Goal: Check status

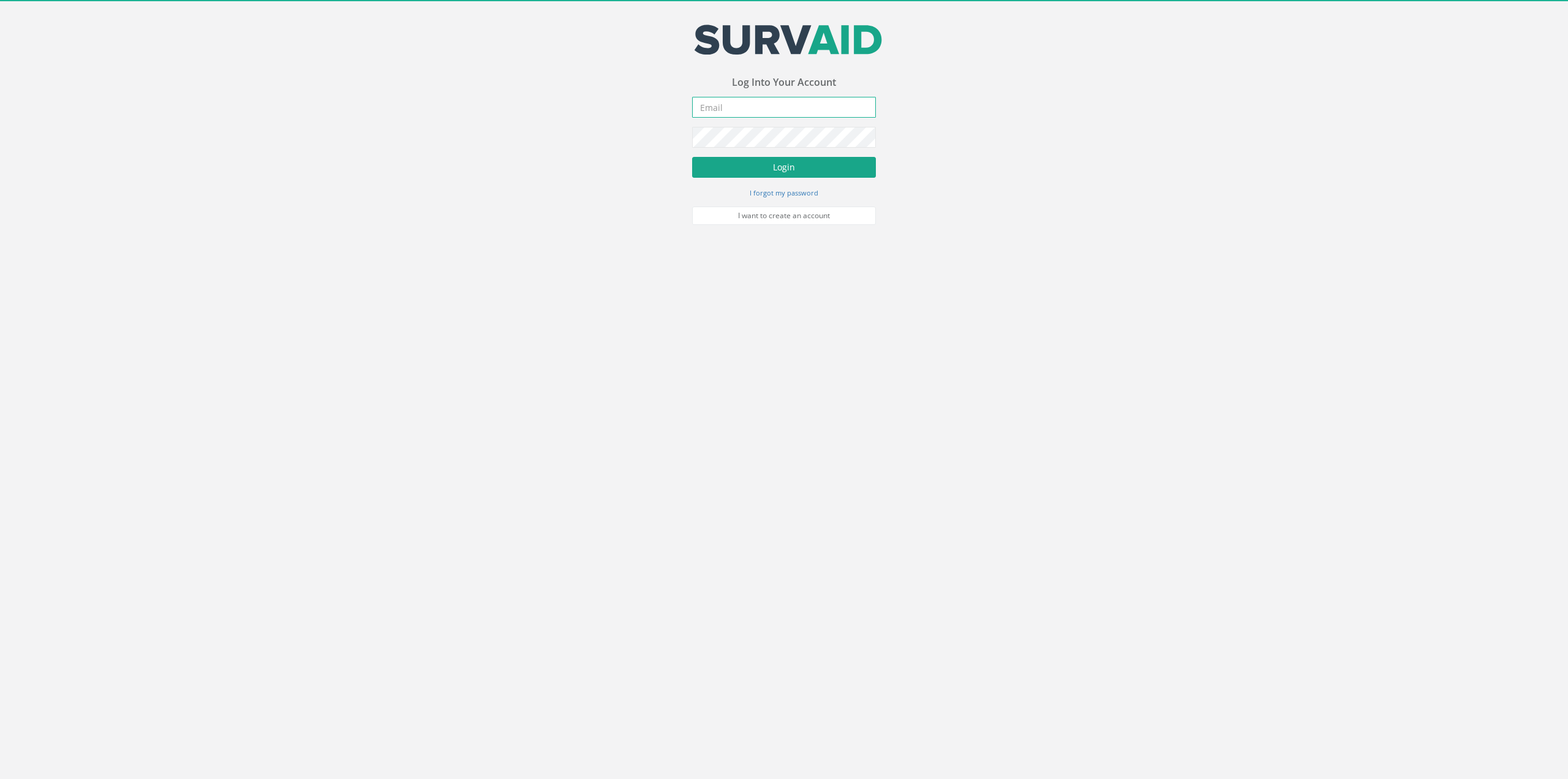
type input "[PERSON_NAME][EMAIL_ADDRESS][DOMAIN_NAME]"
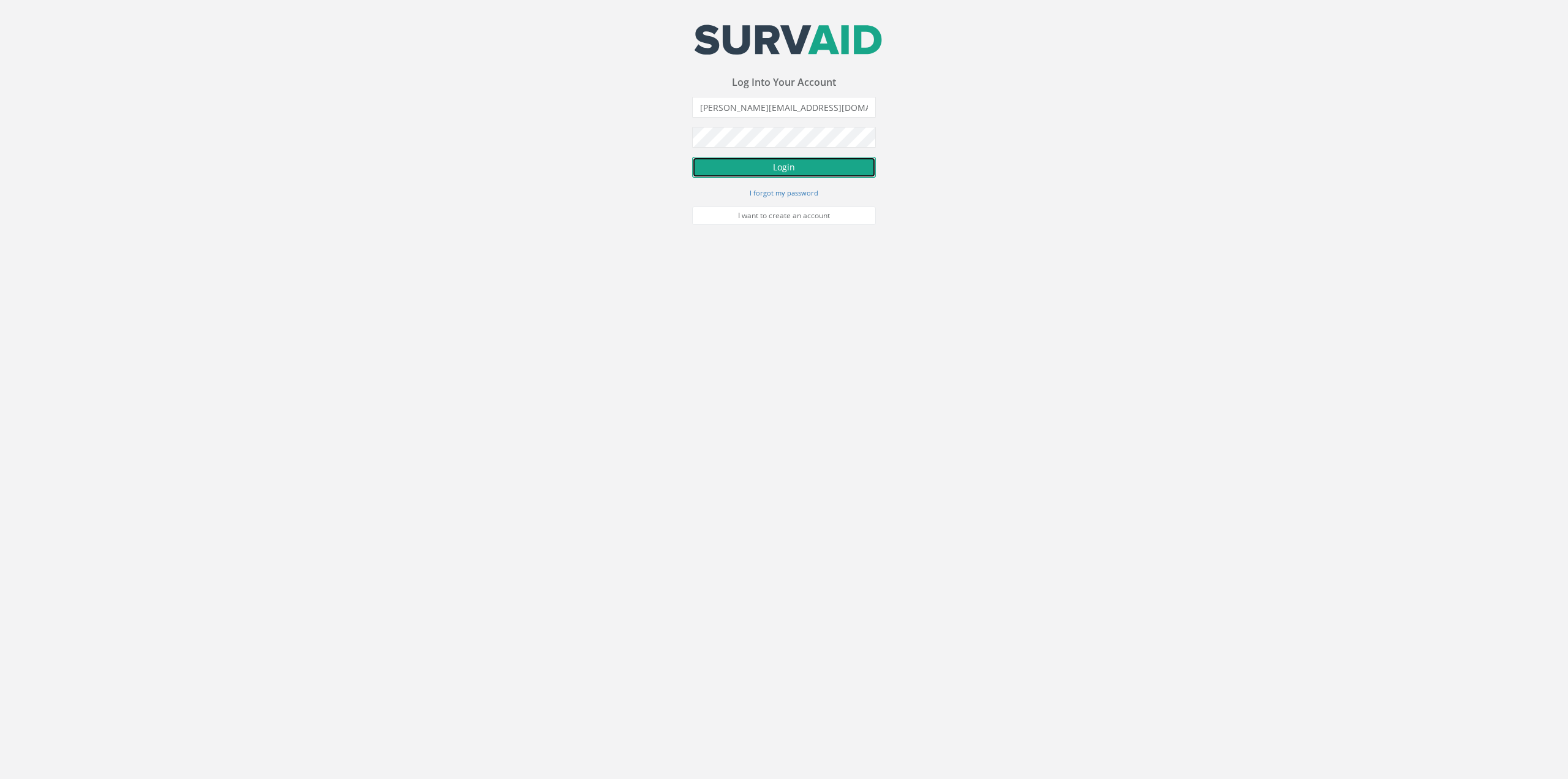
click at [700, 171] on button "Login" at bounding box center [784, 168] width 184 height 21
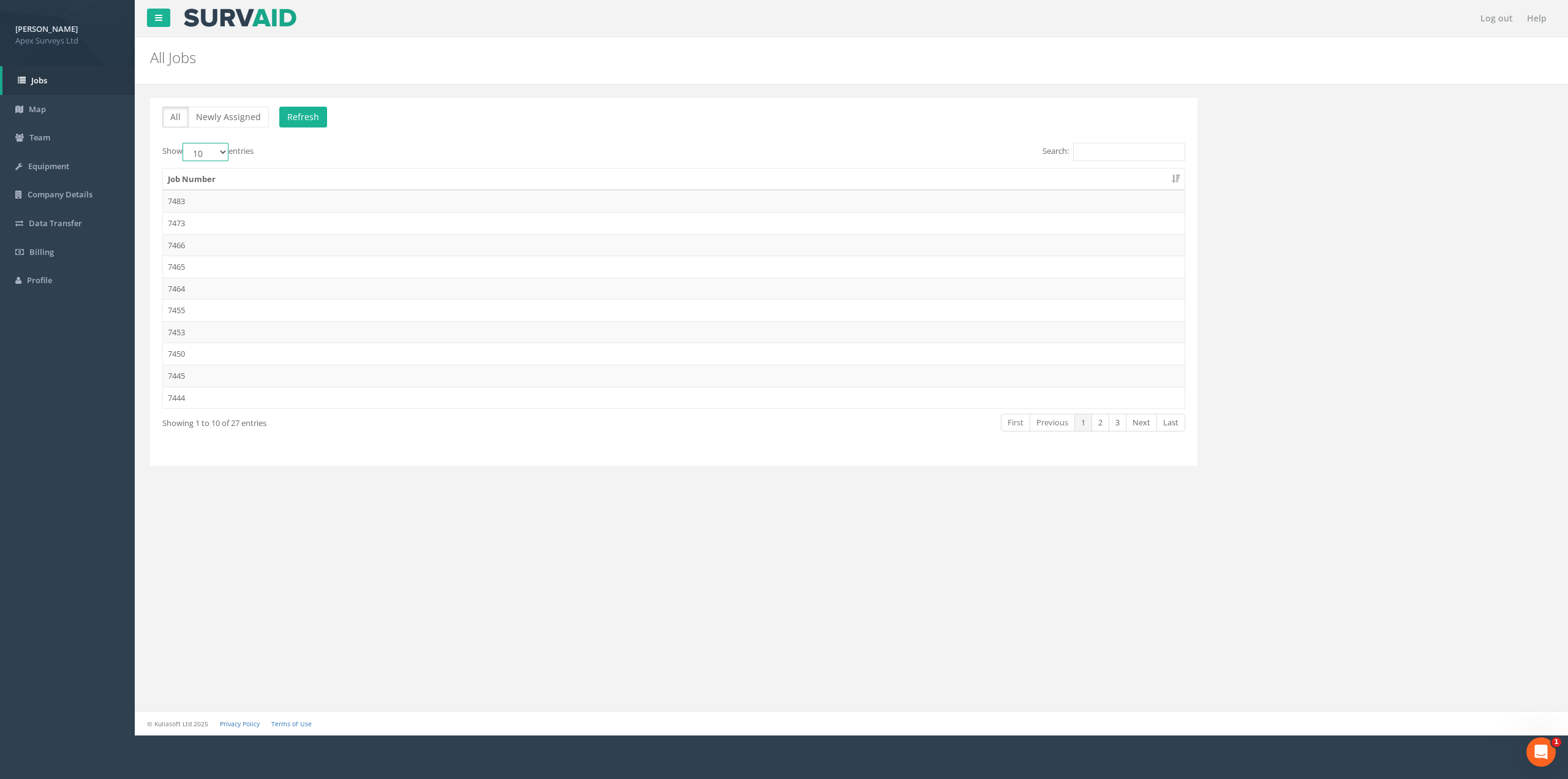
click at [226, 150] on select "10 25 50 100" at bounding box center [205, 152] width 46 height 18
select select "100"
click at [185, 143] on select "10 25 50 100" at bounding box center [205, 152] width 46 height 18
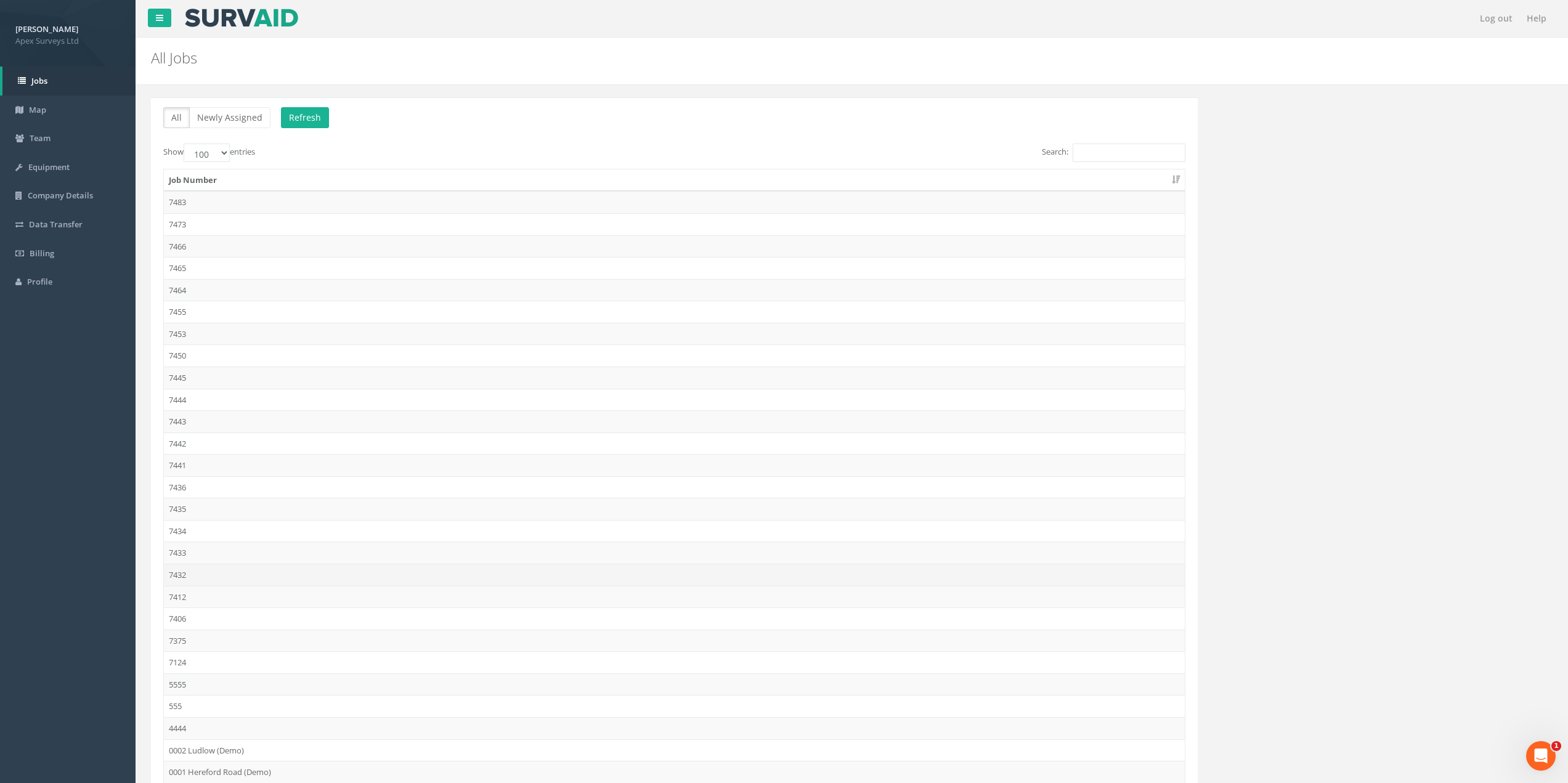
click at [201, 570] on td "7432" at bounding box center [674, 574] width 1021 height 22
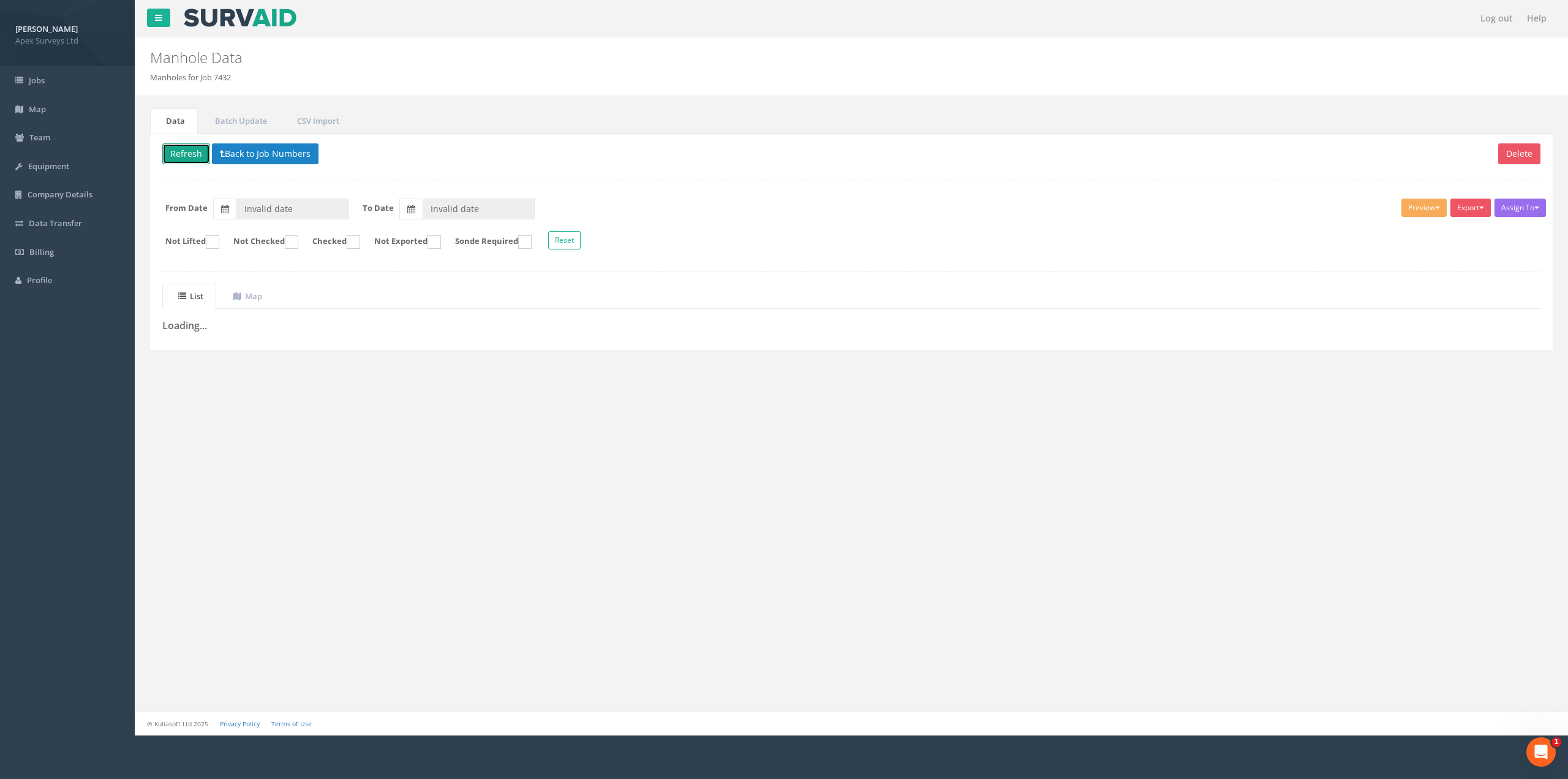
click at [175, 153] on button "Refresh" at bounding box center [186, 154] width 48 height 21
click at [242, 159] on button "Back to Job Numbers" at bounding box center [274, 154] width 106 height 21
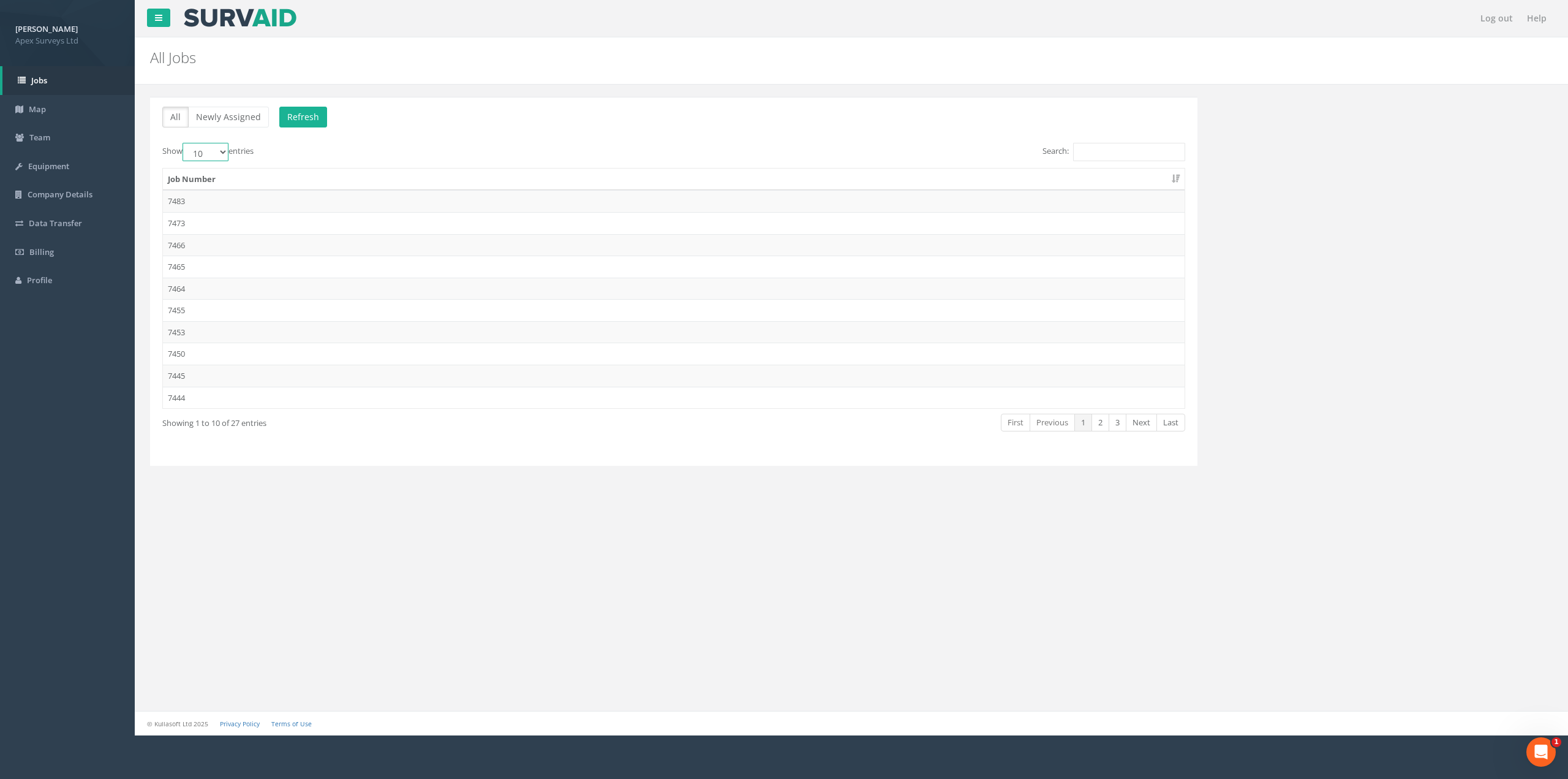
click at [218, 154] on select "10 25 50 100" at bounding box center [205, 152] width 46 height 18
select select "100"
click at [185, 143] on select "10 25 50 100" at bounding box center [205, 152] width 46 height 18
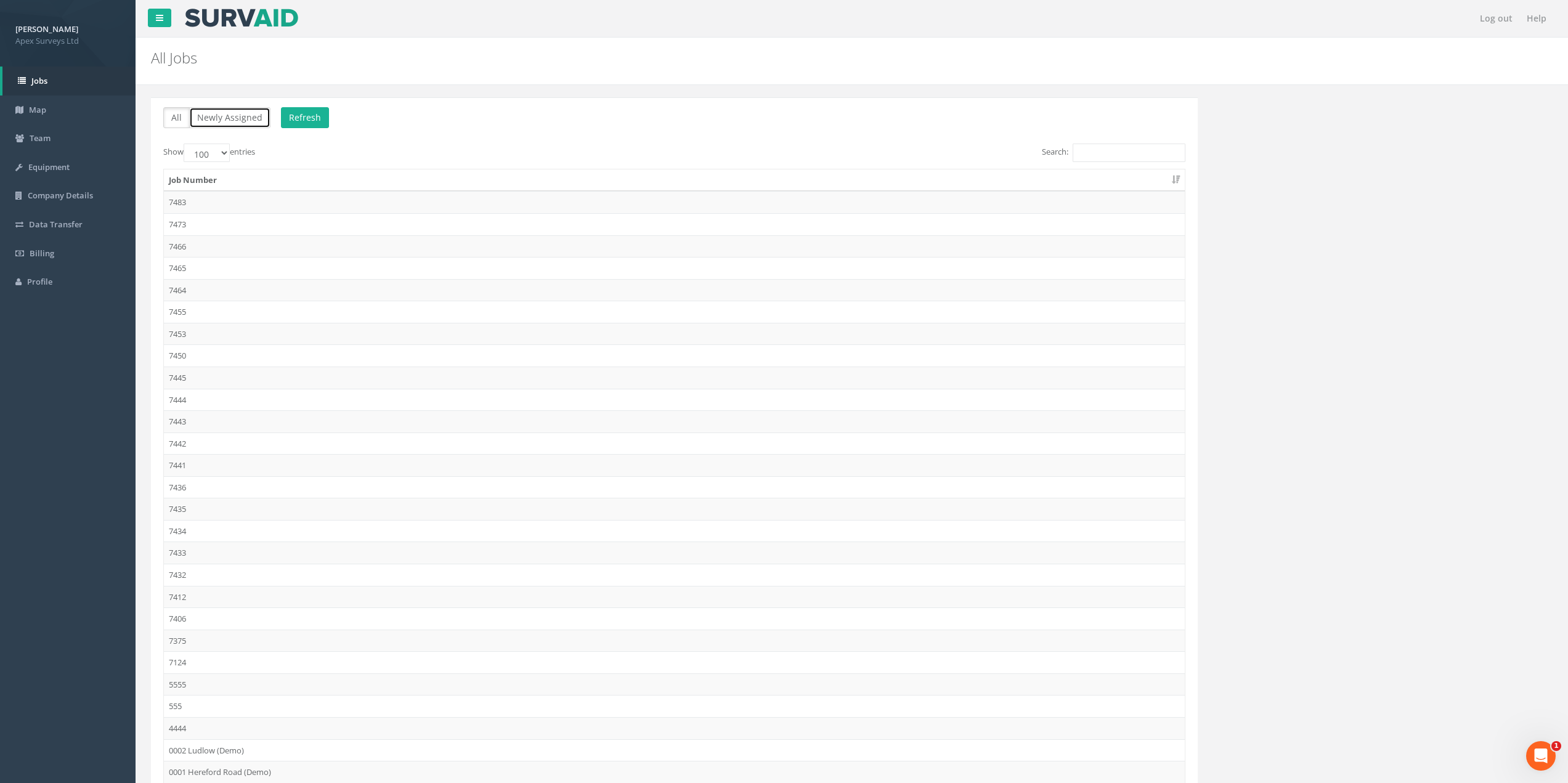
click at [231, 125] on button "Newly Assigned" at bounding box center [230, 118] width 82 height 21
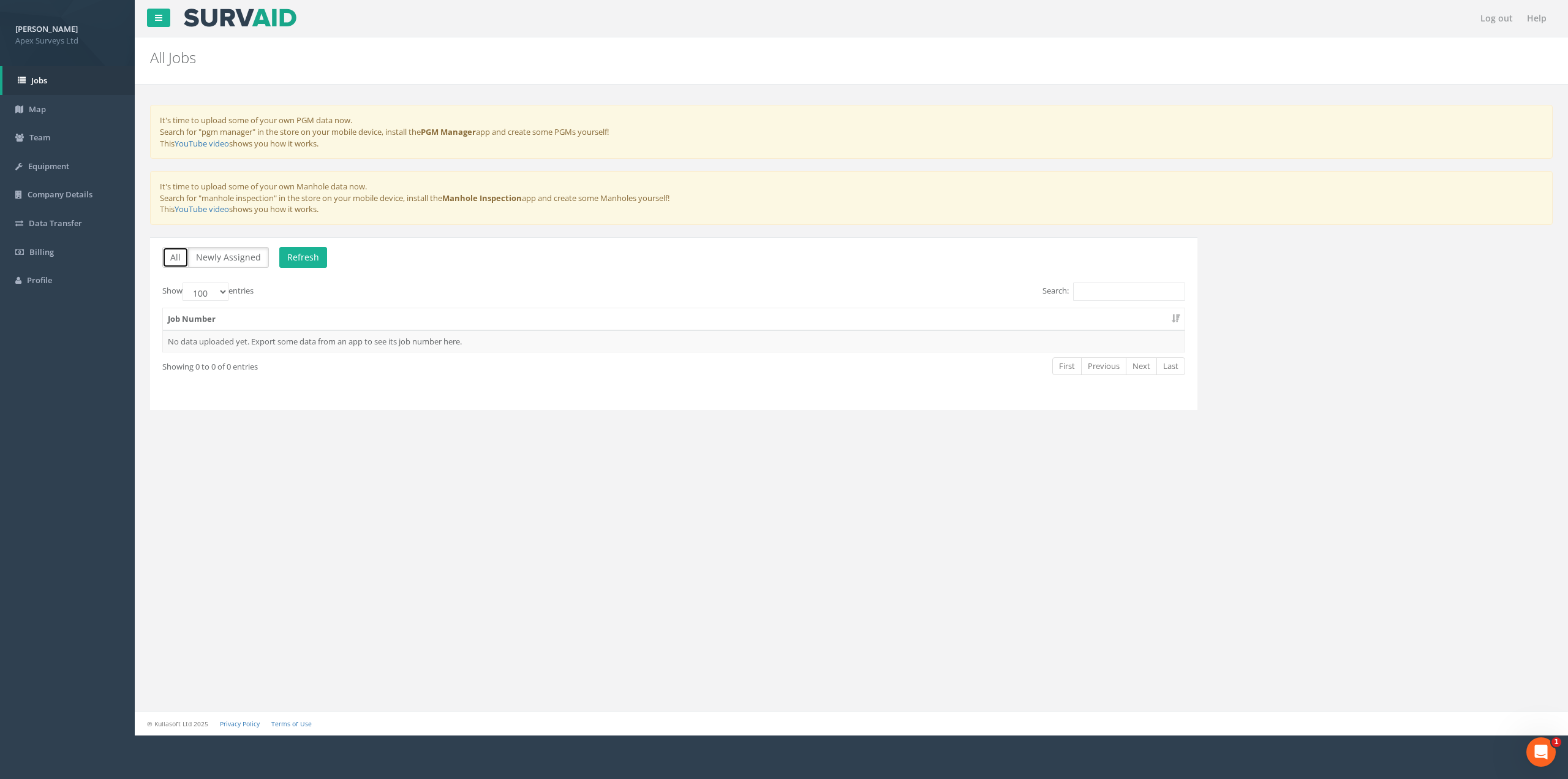
click at [176, 258] on button "All" at bounding box center [175, 257] width 26 height 21
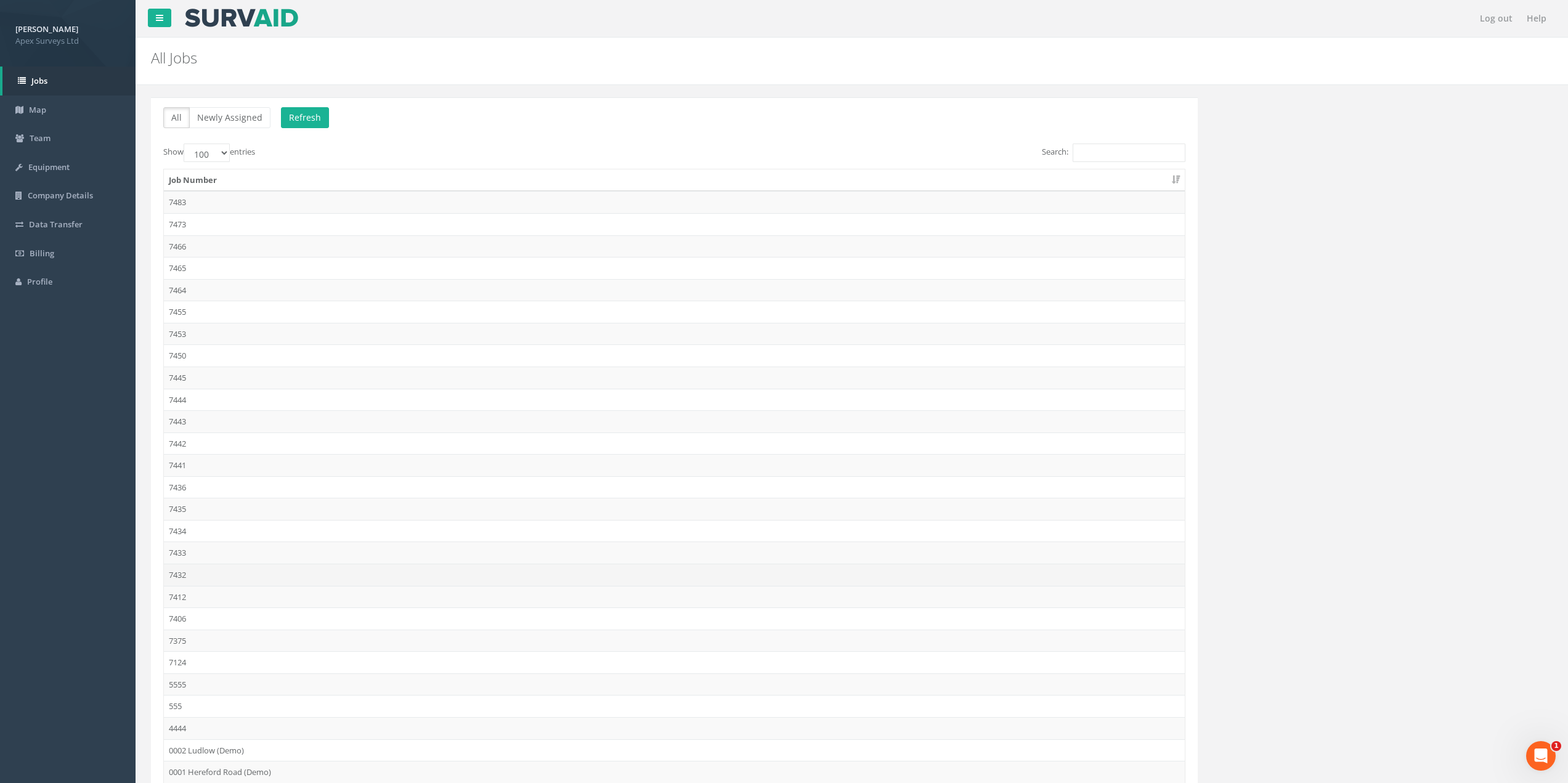
click at [194, 577] on td "7432" at bounding box center [674, 574] width 1021 height 22
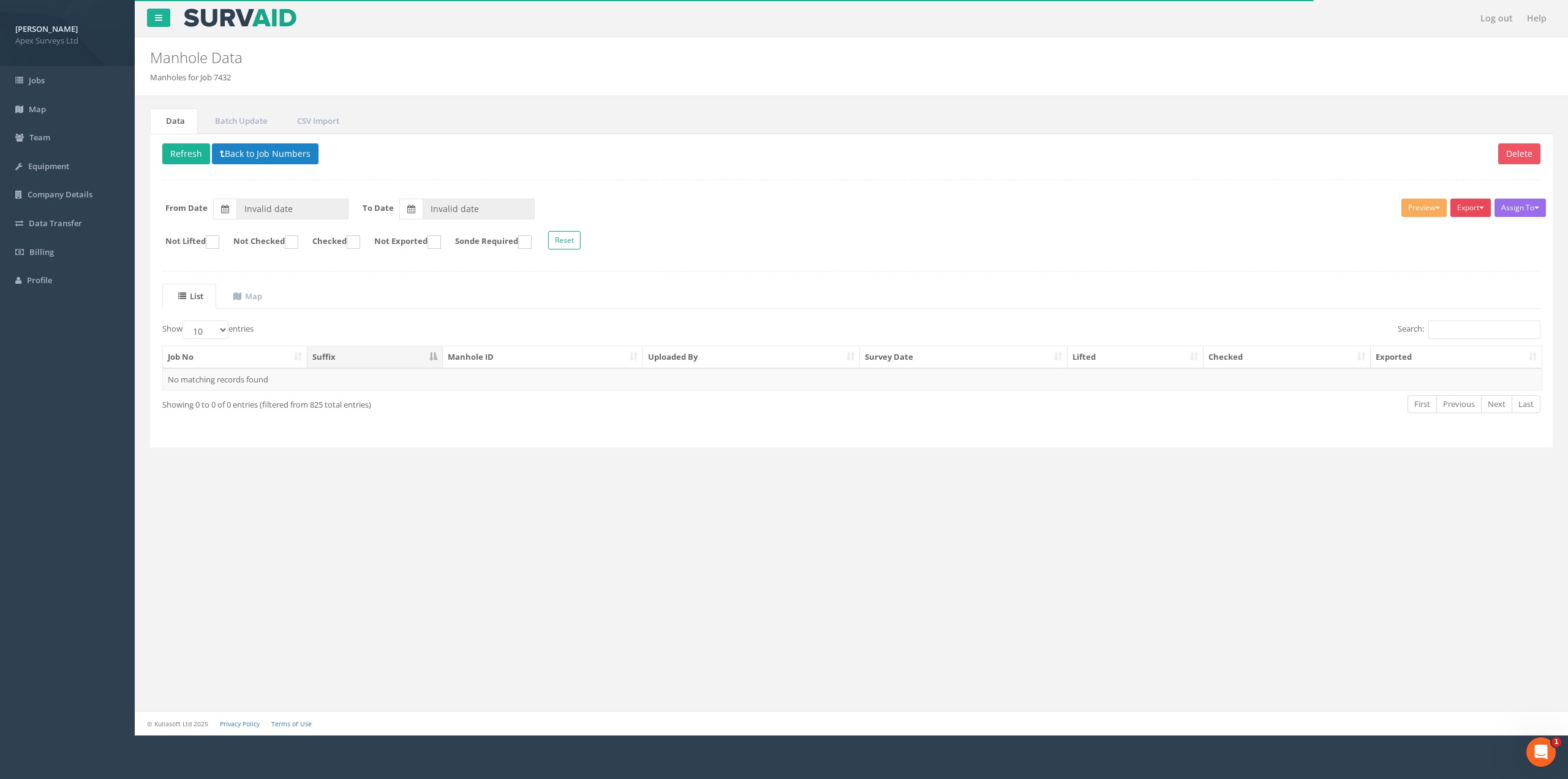
type input "[DATE]"
